Goal: Information Seeking & Learning: Learn about a topic

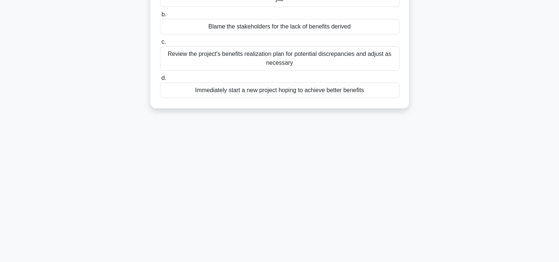
click at [130, 20] on div "A crucial project has just been completed in your organization. Despite the suc…" at bounding box center [280, 23] width 488 height 187
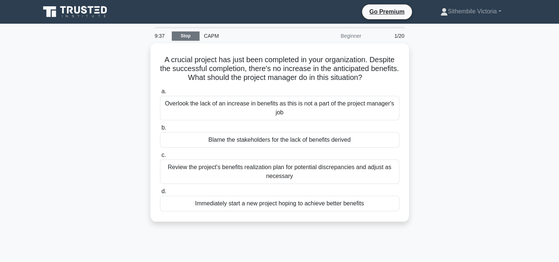
click at [187, 33] on link "Stop" at bounding box center [186, 35] width 28 height 9
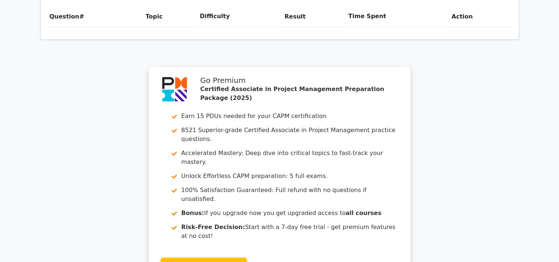
scroll to position [588, 0]
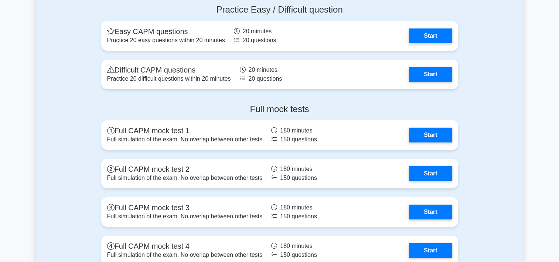
scroll to position [2510, 0]
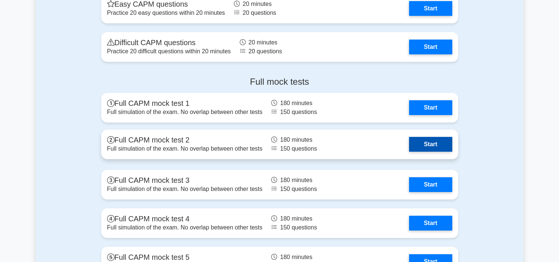
click at [438, 145] on link "Start" at bounding box center [430, 144] width 43 height 15
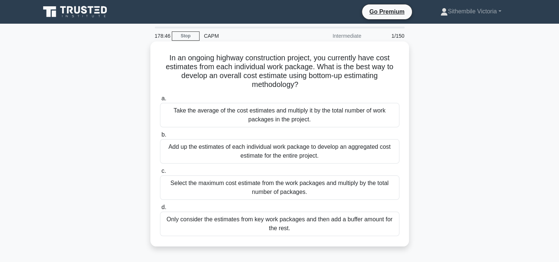
click at [254, 188] on div "Select the maximum cost estimate from the work packages and multiply by the tot…" at bounding box center [280, 187] width 240 height 24
click at [160, 173] on input "c. Select the maximum cost estimate from the work packages and multiply by the …" at bounding box center [160, 171] width 0 height 5
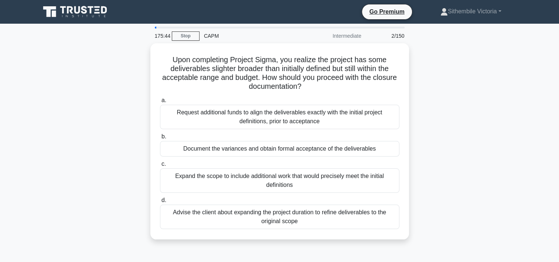
click at [414, 164] on div "Upon completing Project Sigma, you realize the project has some deliverables sl…" at bounding box center [280, 145] width 488 height 205
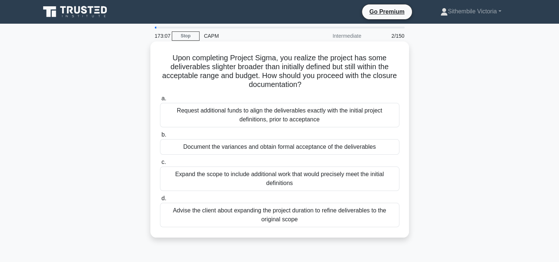
click at [248, 150] on div "Document the variances and obtain formal acceptance of the deliverables" at bounding box center [280, 147] width 240 height 16
click at [160, 137] on input "b. Document the variances and obtain formal acceptance of the deliverables" at bounding box center [160, 134] width 0 height 5
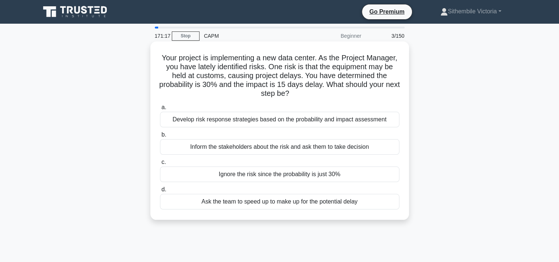
click at [265, 149] on div "Inform the stakeholders about the risk and ask them to take decision" at bounding box center [280, 147] width 240 height 16
click at [160, 137] on input "b. Inform the stakeholders about the risk and ask them to take decision" at bounding box center [160, 134] width 0 height 5
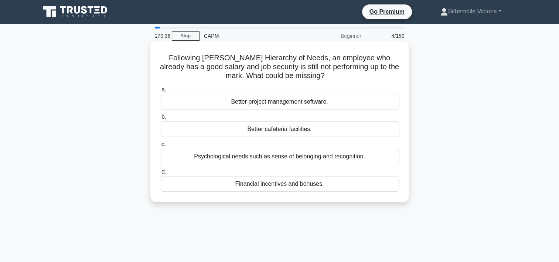
click at [255, 159] on div "Psychological needs such as sense of belonging and recognition." at bounding box center [280, 157] width 240 height 16
click at [160, 147] on input "c. Psychological needs such as sense of belonging and recognition." at bounding box center [160, 144] width 0 height 5
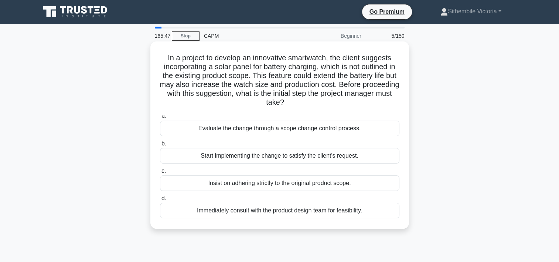
click at [245, 132] on div "Evaluate the change through a scope change control process." at bounding box center [280, 129] width 240 height 16
click at [160, 119] on input "a. Evaluate the change through a scope change control process." at bounding box center [160, 116] width 0 height 5
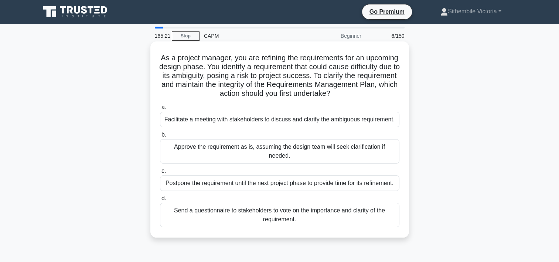
click at [248, 121] on div "Facilitate a meeting with stakeholders to discuss and clarify the ambiguous req…" at bounding box center [280, 120] width 240 height 16
click at [160, 110] on input "a. Facilitate a meeting with stakeholders to discuss and clarify the ambiguous …" at bounding box center [160, 107] width 0 height 5
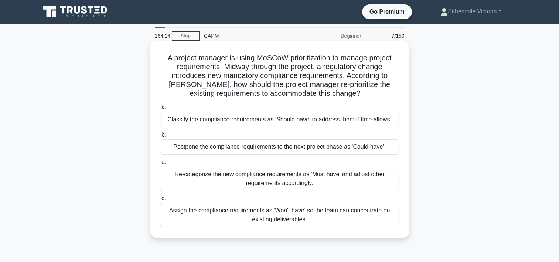
drag, startPoint x: 238, startPoint y: 126, endPoint x: 203, endPoint y: 121, distance: 35.1
click at [203, 121] on div "Classify the compliance requirements as 'Should have' to address them if time a…" at bounding box center [280, 120] width 240 height 16
click at [160, 110] on input "a. Classify the compliance requirements as 'Should have' to address them if tim…" at bounding box center [160, 107] width 0 height 5
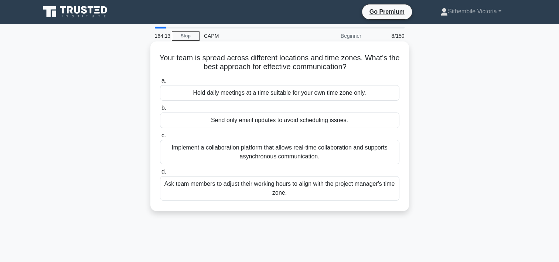
drag, startPoint x: 369, startPoint y: 121, endPoint x: 359, endPoint y: 136, distance: 18.1
click at [359, 136] on div "a. Hold daily meetings at a time suitable for your own time zone only. b. Send …" at bounding box center [280, 138] width 248 height 127
click at [246, 151] on div "Implement a collaboration platform that allows real-time collaboration and supp…" at bounding box center [280, 152] width 240 height 24
click at [160, 138] on input "c. Implement a collaboration platform that allows real-time collaboration and s…" at bounding box center [160, 135] width 0 height 5
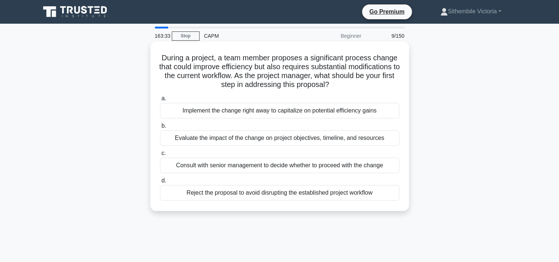
click at [224, 140] on div "Evaluate the impact of the change on project objectives, timeline, and resources" at bounding box center [280, 138] width 240 height 16
click at [160, 128] on input "b. Evaluate the impact of the change on project objectives, timeline, and resou…" at bounding box center [160, 125] width 0 height 5
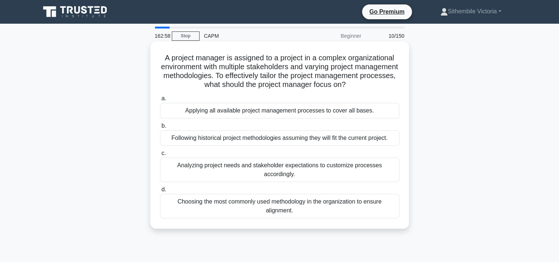
click at [222, 170] on div "Analyzing project needs and stakeholder expectations to customize processes acc…" at bounding box center [280, 169] width 240 height 24
click at [160, 156] on input "c. Analyzing project needs and stakeholder expectations to customize processes …" at bounding box center [160, 153] width 0 height 5
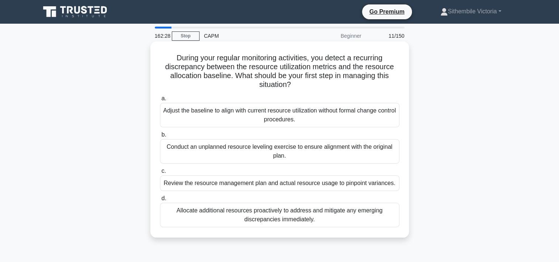
click at [198, 186] on div "Review the resource management plan and actual resource usage to pinpoint varia…" at bounding box center [280, 183] width 240 height 16
click at [160, 173] on input "c. Review the resource management plan and actual resource usage to pinpoint va…" at bounding box center [160, 171] width 0 height 5
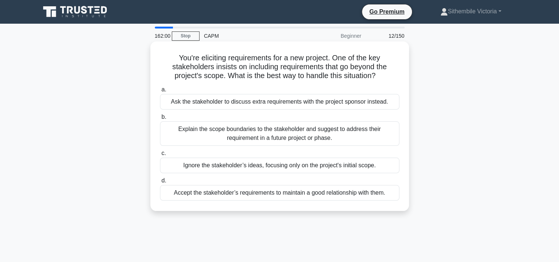
click at [214, 102] on div "Ask the stakeholder to discuss extra requirements with the project sponsor inst…" at bounding box center [280, 102] width 240 height 16
click at [160, 92] on input "a. Ask the stakeholder to discuss extra requirements with the project sponsor i…" at bounding box center [160, 89] width 0 height 5
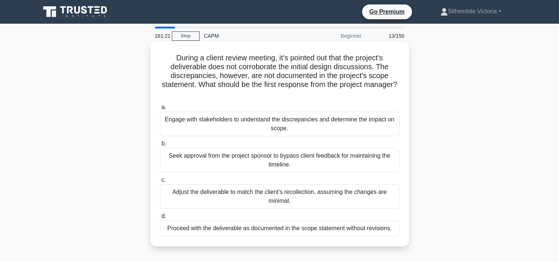
drag, startPoint x: 206, startPoint y: 125, endPoint x: 187, endPoint y: 123, distance: 19.4
click at [187, 123] on div "Engage with stakeholders to understand the discrepancies and determine the impa…" at bounding box center [280, 124] width 240 height 24
click at [160, 110] on input "a. Engage with stakeholders to understand the discrepancies and determine the i…" at bounding box center [160, 107] width 0 height 5
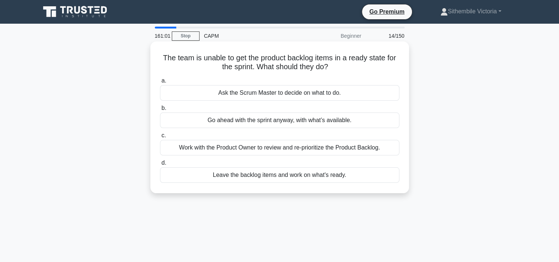
click at [304, 149] on div "Work with the Product Owner to review and re-prioritize the Product Backlog." at bounding box center [280, 148] width 240 height 16
click at [160, 138] on input "c. Work with the Product Owner to review and re-prioritize the Product Backlog." at bounding box center [160, 135] width 0 height 5
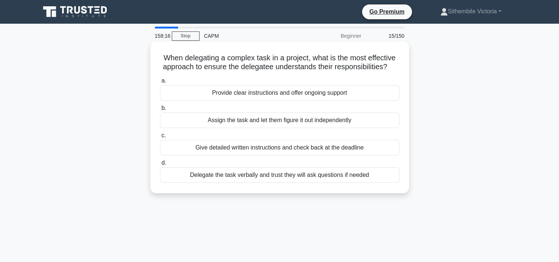
click at [250, 92] on div "Provide clear instructions and offer ongoing support" at bounding box center [280, 93] width 240 height 16
click at [160, 83] on input "a. Provide clear instructions and offer ongoing support" at bounding box center [160, 80] width 0 height 5
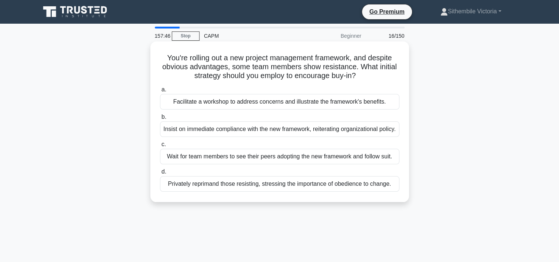
click at [241, 105] on div "Facilitate a workshop to address concerns and illustrate the framework's benefi…" at bounding box center [280, 102] width 240 height 16
click at [160, 92] on input "a. Facilitate a workshop to address concerns and illustrate the framework's ben…" at bounding box center [160, 89] width 0 height 5
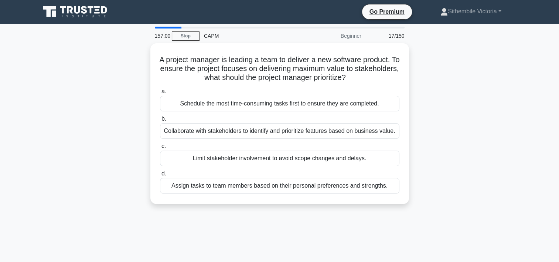
drag, startPoint x: 340, startPoint y: 55, endPoint x: 62, endPoint y: 186, distance: 307.9
click at [62, 186] on div "A project manager is leading a team to deliver a new software product. To ensur…" at bounding box center [280, 127] width 488 height 169
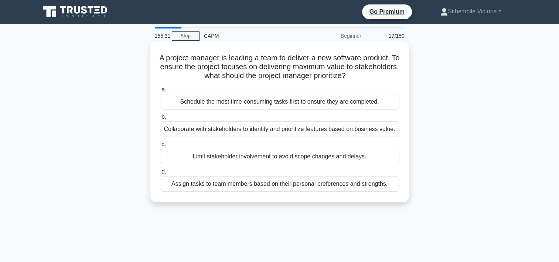
drag, startPoint x: 251, startPoint y: 182, endPoint x: 197, endPoint y: 188, distance: 53.6
click at [197, 188] on div "Assign tasks to team members based on their personal preferences and strengths." at bounding box center [280, 184] width 240 height 16
click at [160, 174] on input "d. Assign tasks to team members based on their personal preferences and strengt…" at bounding box center [160, 171] width 0 height 5
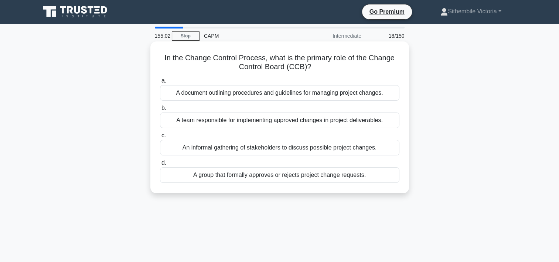
click at [305, 148] on div "An informal gathering of stakeholders to discuss possible project changes." at bounding box center [280, 148] width 240 height 16
click at [160, 138] on input "c. An informal gathering of stakeholders to discuss possible project changes." at bounding box center [160, 135] width 0 height 5
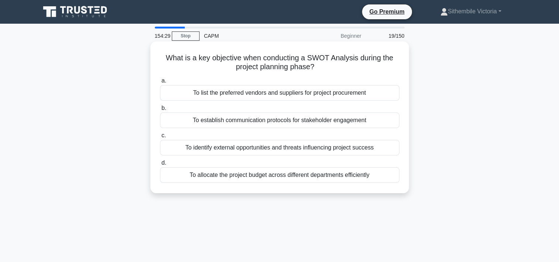
click at [227, 146] on div "To identify external opportunities and threats influencing project success" at bounding box center [280, 148] width 240 height 16
click at [160, 138] on input "c. To identify external opportunities and threats influencing project success" at bounding box center [160, 135] width 0 height 5
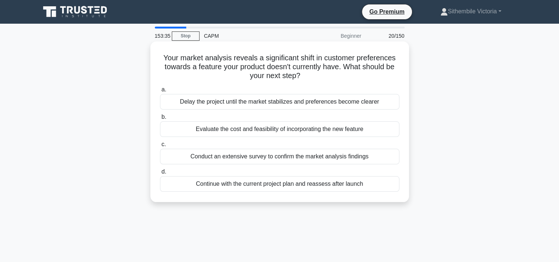
click at [228, 154] on div "Conduct an extensive survey to confirm the market analysis findings" at bounding box center [280, 157] width 240 height 16
click at [160, 147] on input "c. Conduct an extensive survey to confirm the market analysis findings" at bounding box center [160, 144] width 0 height 5
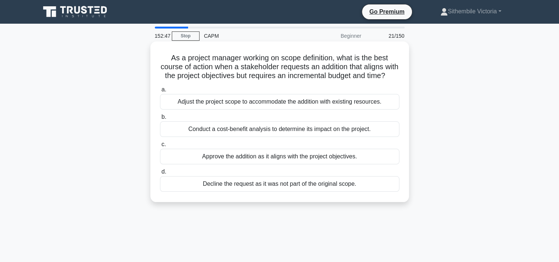
click at [284, 137] on div "Conduct a cost-benefit analysis to determine its impact on the project." at bounding box center [280, 129] width 240 height 16
click at [160, 119] on input "b. Conduct a cost-benefit analysis to determine its impact on the project." at bounding box center [160, 117] width 0 height 5
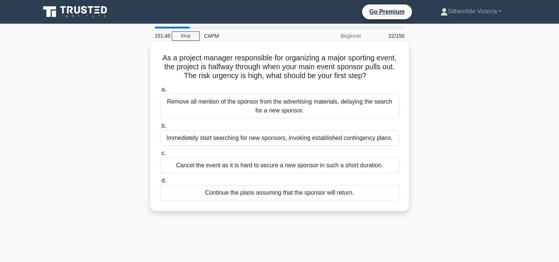
click at [289, 139] on div "Immediately start searching for new sponsors, invoking established contingency …" at bounding box center [280, 138] width 240 height 16
click at [160, 128] on input "b. Immediately start searching for new sponsors, invoking established contingen…" at bounding box center [160, 125] width 0 height 5
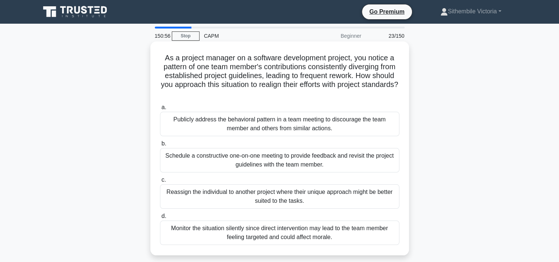
click at [245, 158] on div "Schedule a constructive one-on-one meeting to provide feedback and revisit the …" at bounding box center [280, 160] width 240 height 24
click at [160, 146] on input "b. Schedule a constructive one-on-one meeting to provide feedback and revisit t…" at bounding box center [160, 143] width 0 height 5
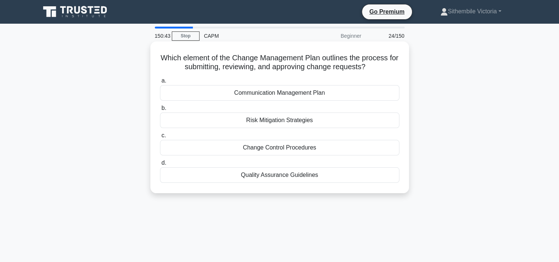
click at [274, 148] on div "Change Control Procedures" at bounding box center [280, 148] width 240 height 16
click at [160, 138] on input "c. Change Control Procedures" at bounding box center [160, 135] width 0 height 5
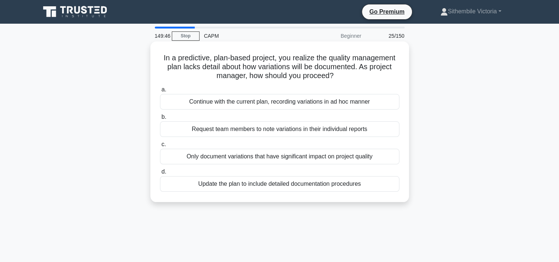
click at [254, 103] on div "Continue with the current plan, recording variations in ad hoc manner" at bounding box center [280, 102] width 240 height 16
click at [160, 92] on input "a. Continue with the current plan, recording variations in ad hoc manner" at bounding box center [160, 89] width 0 height 5
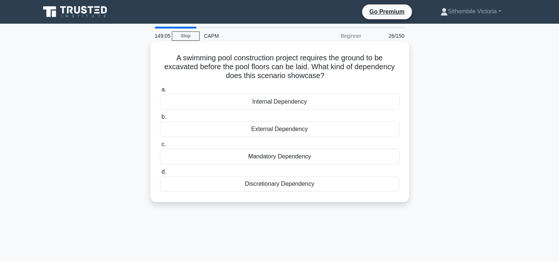
drag, startPoint x: 278, startPoint y: 156, endPoint x: 253, endPoint y: 157, distance: 24.8
click at [253, 157] on div "Mandatory Dependency" at bounding box center [280, 157] width 240 height 16
click at [160, 147] on input "c. Mandatory Dependency" at bounding box center [160, 144] width 0 height 5
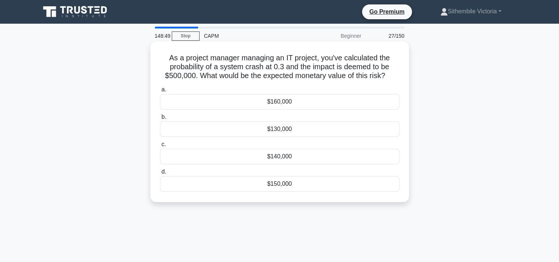
click at [281, 184] on div "$150,000" at bounding box center [280, 184] width 240 height 16
click at [160, 174] on input "d. $150,000" at bounding box center [160, 171] width 0 height 5
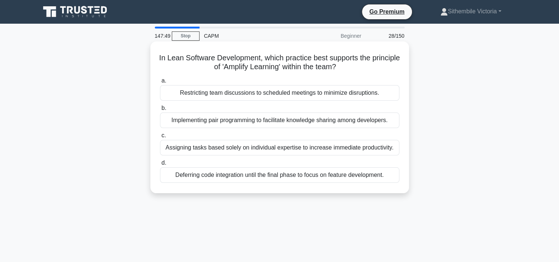
drag, startPoint x: 263, startPoint y: 123, endPoint x: 182, endPoint y: 126, distance: 81.4
click at [182, 126] on div "Implementing pair programming to facilitate knowledge sharing among developers." at bounding box center [280, 120] width 240 height 16
click at [160, 111] on input "b. Implementing pair programming to facilitate knowledge sharing among develope…" at bounding box center [160, 108] width 0 height 5
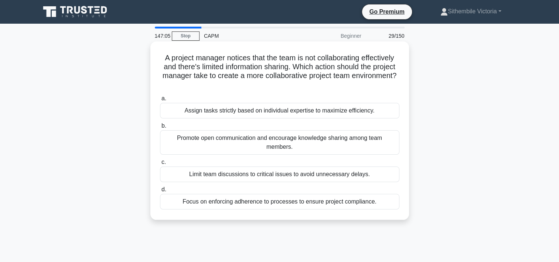
drag, startPoint x: 282, startPoint y: 143, endPoint x: 233, endPoint y: 146, distance: 49.2
click at [233, 146] on div "Promote open communication and encourage knowledge sharing among team members." at bounding box center [280, 142] width 240 height 24
click at [160, 128] on input "b. Promote open communication and encourage knowledge sharing among team member…" at bounding box center [160, 125] width 0 height 5
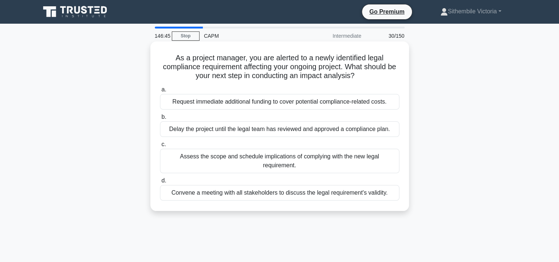
drag, startPoint x: 240, startPoint y: 158, endPoint x: 199, endPoint y: 157, distance: 40.7
click at [199, 157] on div "Assess the scope and schedule implications of complying with the new legal requ…" at bounding box center [280, 161] width 240 height 24
click at [160, 147] on input "c. Assess the scope and schedule implications of complying with the new legal r…" at bounding box center [160, 144] width 0 height 5
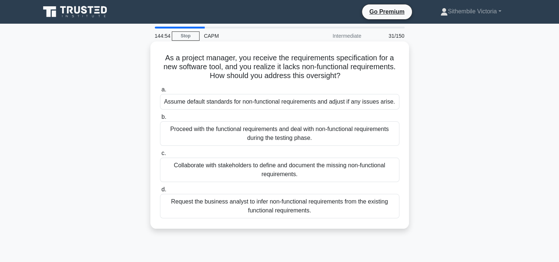
click at [298, 210] on div "Request the business analyst to infer non-functional requirements from the exis…" at bounding box center [280, 206] width 240 height 24
click at [160, 192] on input "d. Request the business analyst to infer non-functional requirements from the e…" at bounding box center [160, 189] width 0 height 5
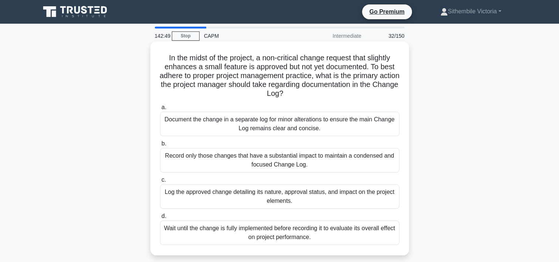
click at [302, 196] on div "Log the approved change detailing its nature, approval status, and impact on th…" at bounding box center [280, 196] width 240 height 24
click at [160, 182] on input "c. Log the approved change detailing its nature, approval status, and impact on…" at bounding box center [160, 179] width 0 height 5
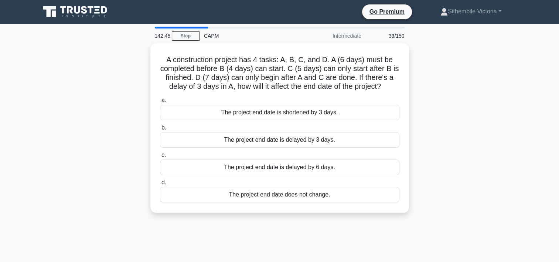
click at [302, 196] on div "The project end date does not change." at bounding box center [280, 195] width 240 height 16
click at [160, 185] on input "d. The project end date does not change." at bounding box center [160, 182] width 0 height 5
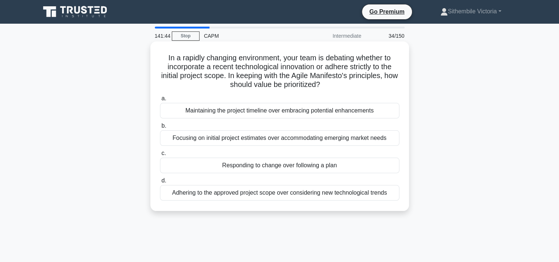
click at [313, 167] on div "Responding to change over following a plan" at bounding box center [280, 165] width 240 height 16
click at [160, 156] on input "c. Responding to change over following a plan" at bounding box center [160, 153] width 0 height 5
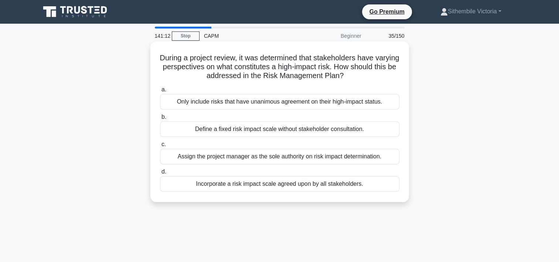
click at [289, 184] on div "Incorporate a risk impact scale agreed upon by all stakeholders." at bounding box center [280, 184] width 240 height 16
click at [160, 174] on input "d. Incorporate a risk impact scale agreed upon by all stakeholders." at bounding box center [160, 171] width 0 height 5
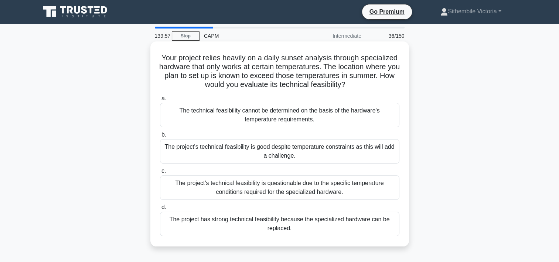
click at [295, 192] on div "The project's technical feasibility is questionable due to the specific tempera…" at bounding box center [280, 187] width 240 height 24
click at [160, 173] on input "c. The project's technical feasibility is questionable due to the specific temp…" at bounding box center [160, 171] width 0 height 5
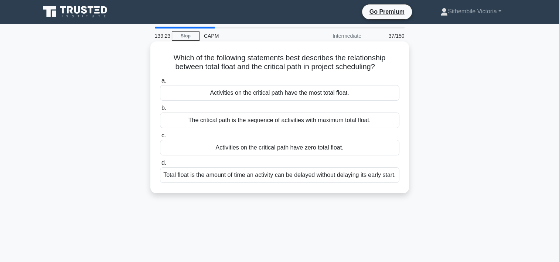
click at [285, 122] on div "The critical path is the sequence of activities with maximum total float." at bounding box center [280, 120] width 240 height 16
click at [160, 111] on input "b. The critical path is the sequence of activities with maximum total float." at bounding box center [160, 108] width 0 height 5
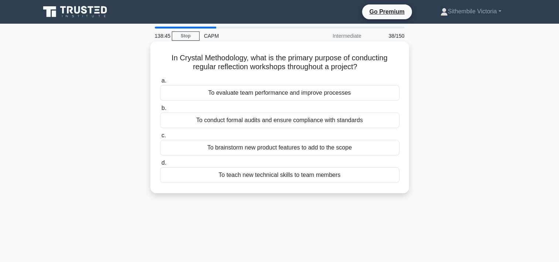
click at [290, 94] on div "To evaluate team performance and improve processes" at bounding box center [280, 93] width 240 height 16
click at [160, 83] on input "a. To evaluate team performance and improve processes" at bounding box center [160, 80] width 0 height 5
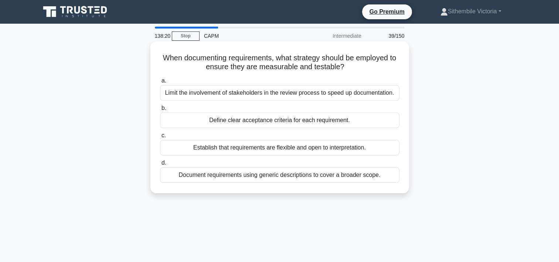
click at [337, 122] on div "Define clear acceptance criteria for each requirement." at bounding box center [280, 120] width 240 height 16
click at [160, 111] on input "b. Define clear acceptance criteria for each requirement." at bounding box center [160, 108] width 0 height 5
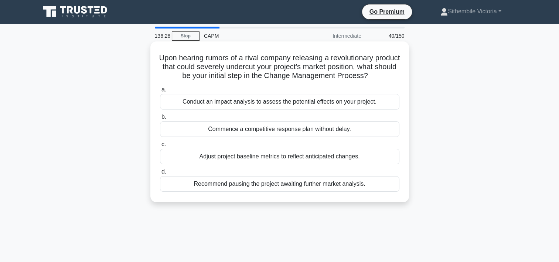
drag, startPoint x: 285, startPoint y: 113, endPoint x: 242, endPoint y: 109, distance: 43.4
drag, startPoint x: 242, startPoint y: 109, endPoint x: 188, endPoint y: 113, distance: 54.1
drag, startPoint x: 188, startPoint y: 113, endPoint x: 174, endPoint y: 108, distance: 14.1
click at [174, 108] on div "Conduct an impact analysis to assess the potential effects on your project." at bounding box center [280, 102] width 240 height 16
click at [160, 92] on input "a. Conduct an impact analysis to assess the potential effects on your project." at bounding box center [160, 89] width 0 height 5
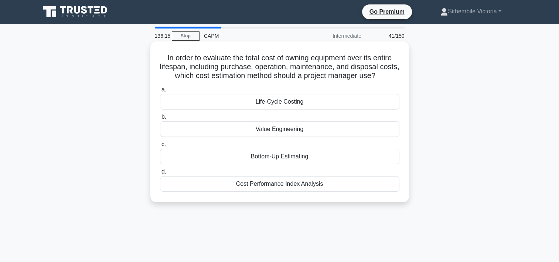
click at [284, 104] on div "Life-Cycle Costing" at bounding box center [280, 102] width 240 height 16
click at [160, 92] on input "a. Life-Cycle Costing" at bounding box center [160, 89] width 0 height 5
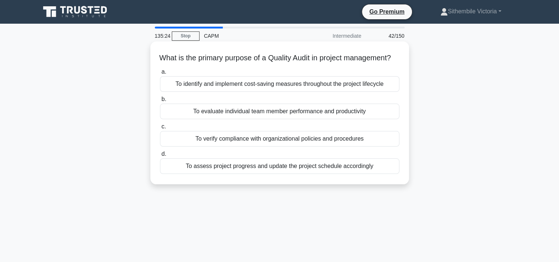
click at [315, 174] on div "To assess project progress and update the project schedule accordingly" at bounding box center [280, 166] width 240 height 16
click at [160, 156] on input "d. To assess project progress and update the project schedule accordingly" at bounding box center [160, 154] width 0 height 5
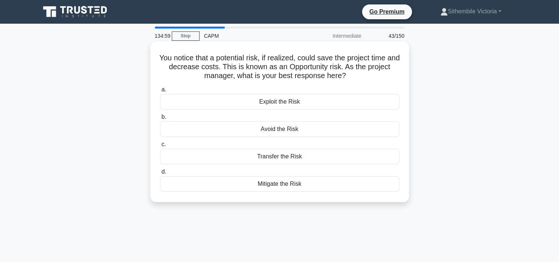
click at [285, 181] on div "Mitigate the Risk" at bounding box center [280, 184] width 240 height 16
click at [160, 174] on input "d. Mitigate the Risk" at bounding box center [160, 171] width 0 height 5
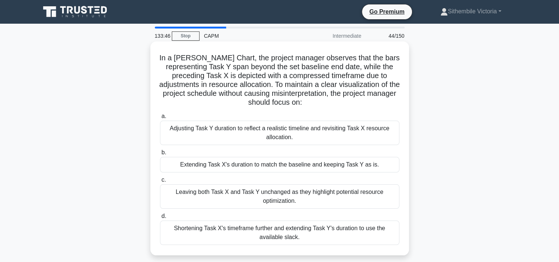
click at [194, 137] on div "Adjusting Task Y duration to reflect a realistic timeline and revisiting Task X…" at bounding box center [280, 133] width 240 height 24
click at [160, 119] on input "a. Adjusting Task Y duration to reflect a realistic timeline and revisiting Tas…" at bounding box center [160, 116] width 0 height 5
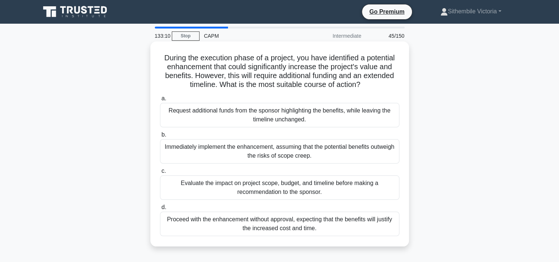
click at [257, 191] on div "Evaluate the impact on project scope, budget, and timeline before making a reco…" at bounding box center [280, 187] width 240 height 24
click at [160, 173] on input "c. Evaluate the impact on project scope, budget, and timeline before making a r…" at bounding box center [160, 171] width 0 height 5
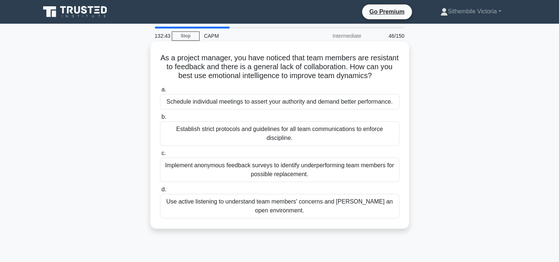
click at [270, 210] on div "Use active listening to understand team members' concerns and foster an open en…" at bounding box center [280, 206] width 240 height 24
click at [160, 192] on input "d. Use active listening to understand team members' concerns and foster an open…" at bounding box center [160, 189] width 0 height 5
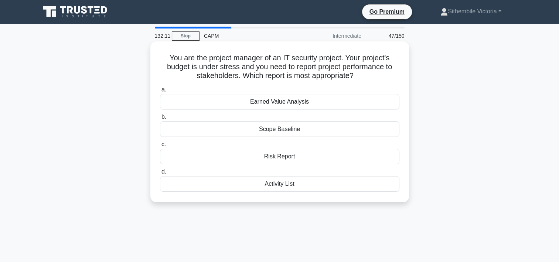
click at [281, 156] on div "Risk Report" at bounding box center [280, 157] width 240 height 16
click at [160, 147] on input "c. Risk Report" at bounding box center [160, 144] width 0 height 5
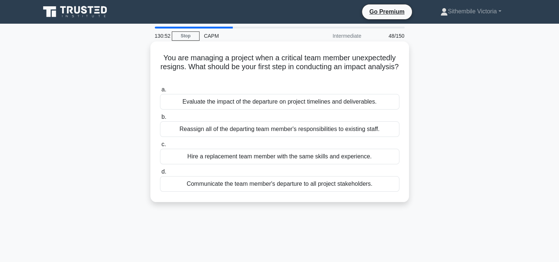
click at [276, 132] on div "Reassign all of the departing team member's responsibilities to existing staff." at bounding box center [280, 129] width 240 height 16
click at [160, 119] on input "b. Reassign all of the departing team member's responsibilities to existing sta…" at bounding box center [160, 117] width 0 height 5
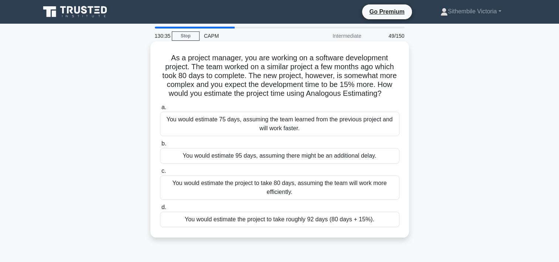
click at [233, 222] on div "You would estimate the project to take roughly 92 days (80 days + 15%)." at bounding box center [280, 219] width 240 height 16
click at [160, 210] on input "d. You would estimate the project to take roughly 92 days (80 days + 15%)." at bounding box center [160, 207] width 0 height 5
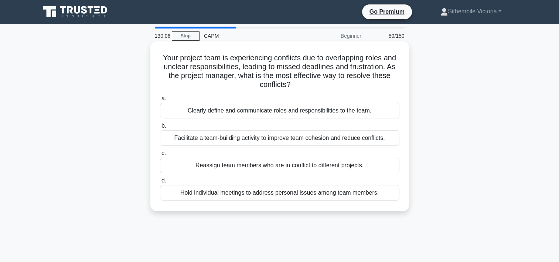
click at [279, 109] on div "Clearly define and communicate roles and responsibilities to the team." at bounding box center [280, 111] width 240 height 16
click at [160, 101] on input "a. Clearly define and communicate roles and responsibilities to the team." at bounding box center [160, 98] width 0 height 5
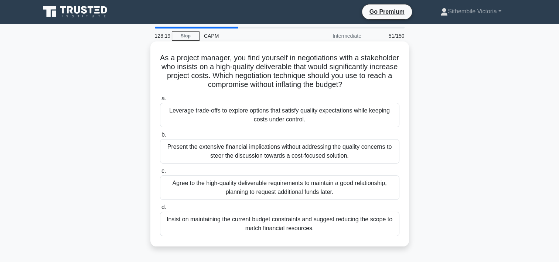
drag, startPoint x: 264, startPoint y: 123, endPoint x: 212, endPoint y: 117, distance: 52.8
click at [212, 117] on div "Leverage trade-offs to explore options that satisfy quality expectations while …" at bounding box center [280, 115] width 240 height 24
click at [160, 101] on input "a. Leverage trade-offs to explore options that satisfy quality expectations whi…" at bounding box center [160, 98] width 0 height 5
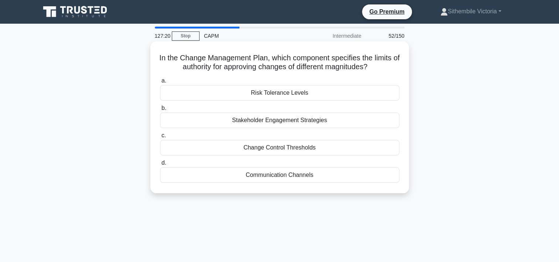
click at [298, 148] on div "Change Control Thresholds" at bounding box center [280, 148] width 240 height 16
click at [160, 138] on input "c. Change Control Thresholds" at bounding box center [160, 135] width 0 height 5
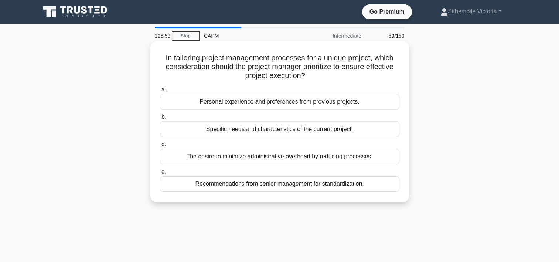
click at [275, 132] on div "Specific needs and characteristics of the current project." at bounding box center [280, 129] width 240 height 16
click at [160, 119] on input "b. Specific needs and characteristics of the current project." at bounding box center [160, 117] width 0 height 5
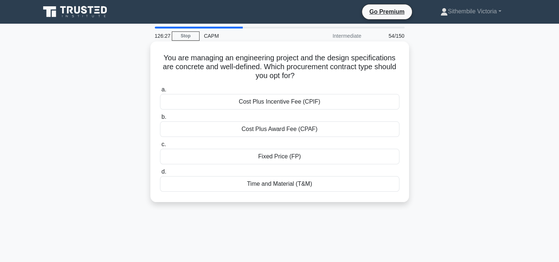
click at [268, 155] on div "Fixed Price (FP)" at bounding box center [280, 157] width 240 height 16
click at [160, 147] on input "c. Fixed Price (FP)" at bounding box center [160, 144] width 0 height 5
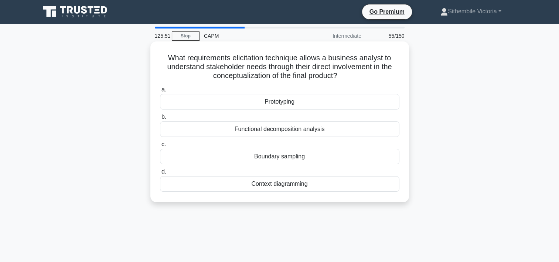
click at [282, 129] on div "Functional decomposition analysis" at bounding box center [280, 129] width 240 height 16
click at [160, 119] on input "b. Functional decomposition analysis" at bounding box center [160, 117] width 0 height 5
